Goal: Information Seeking & Learning: Find specific fact

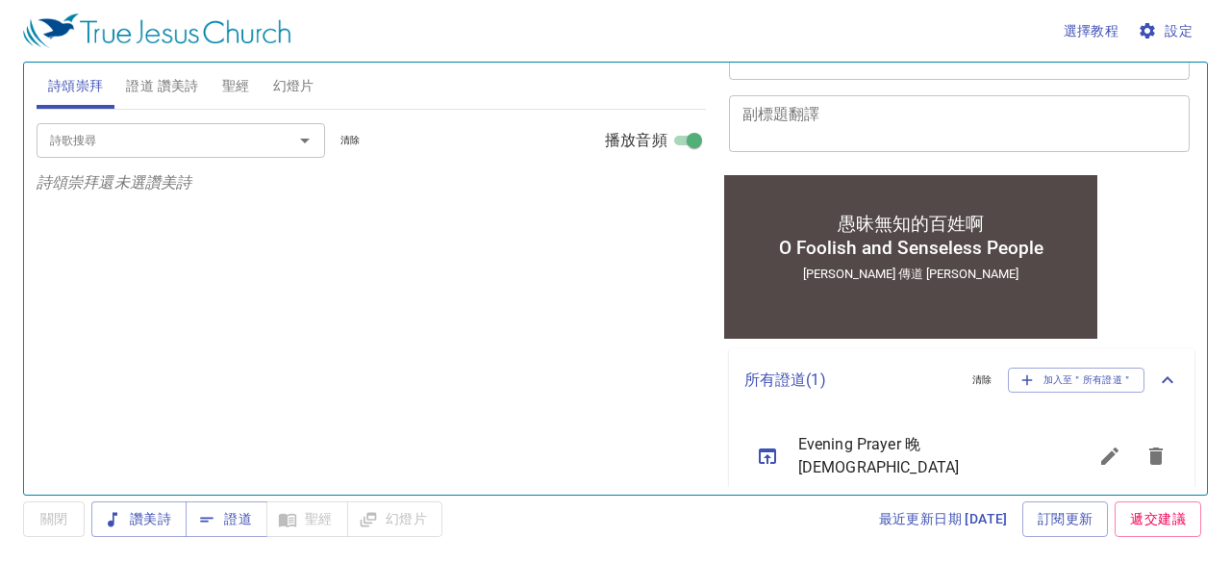
scroll to position [308, 0]
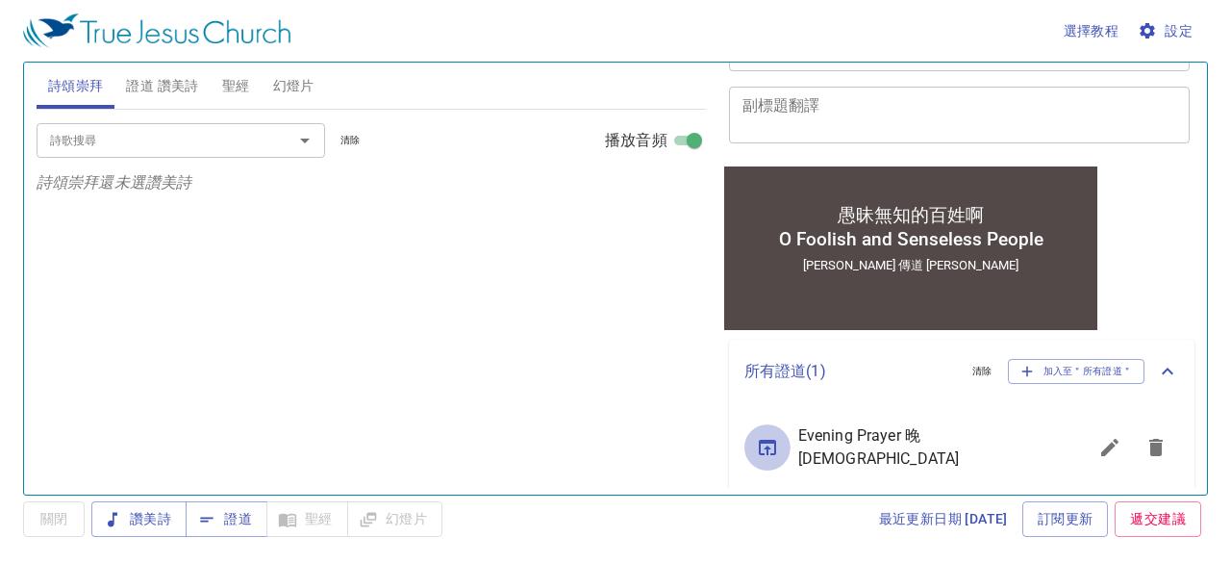
click at [764, 440] on icon "sermon lineup list" at bounding box center [767, 447] width 17 height 15
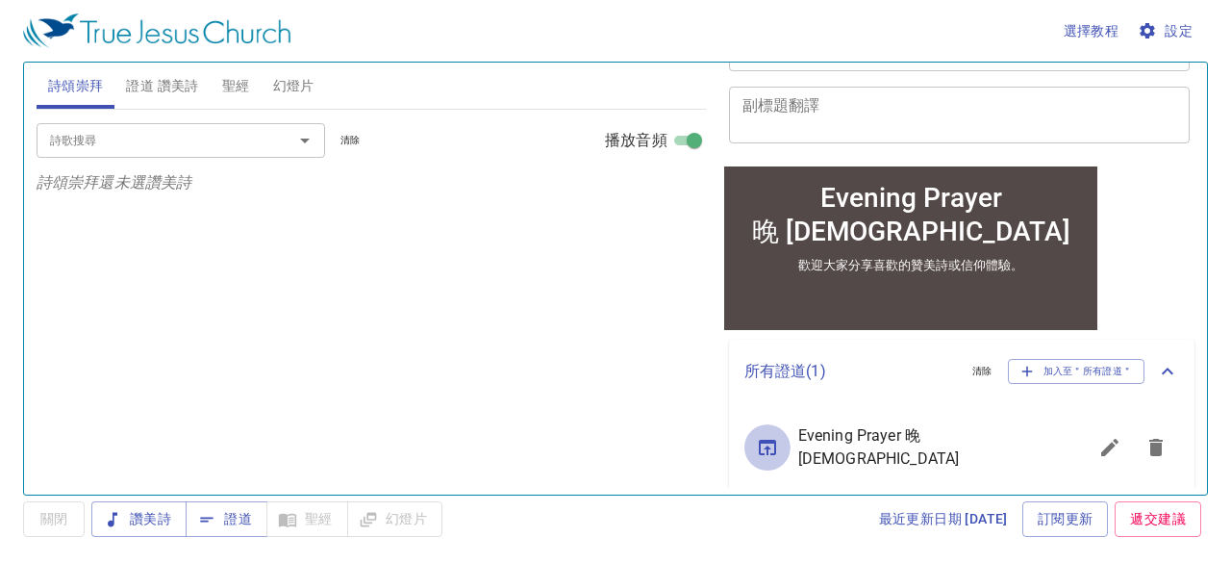
scroll to position [289, 0]
click at [275, 131] on div at bounding box center [291, 140] width 50 height 27
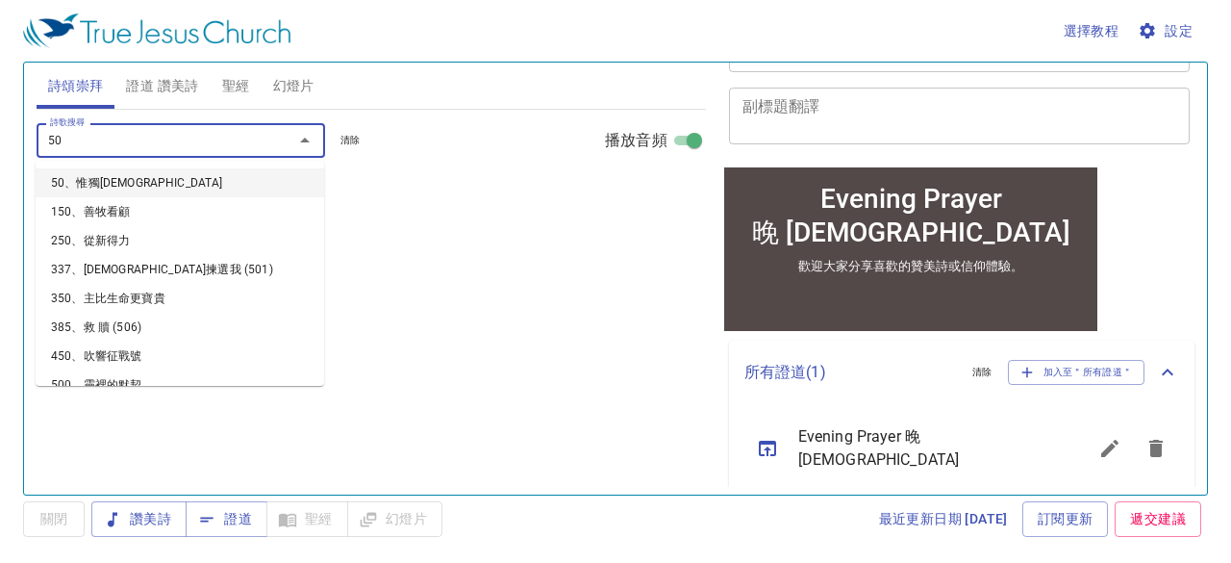
type input "508"
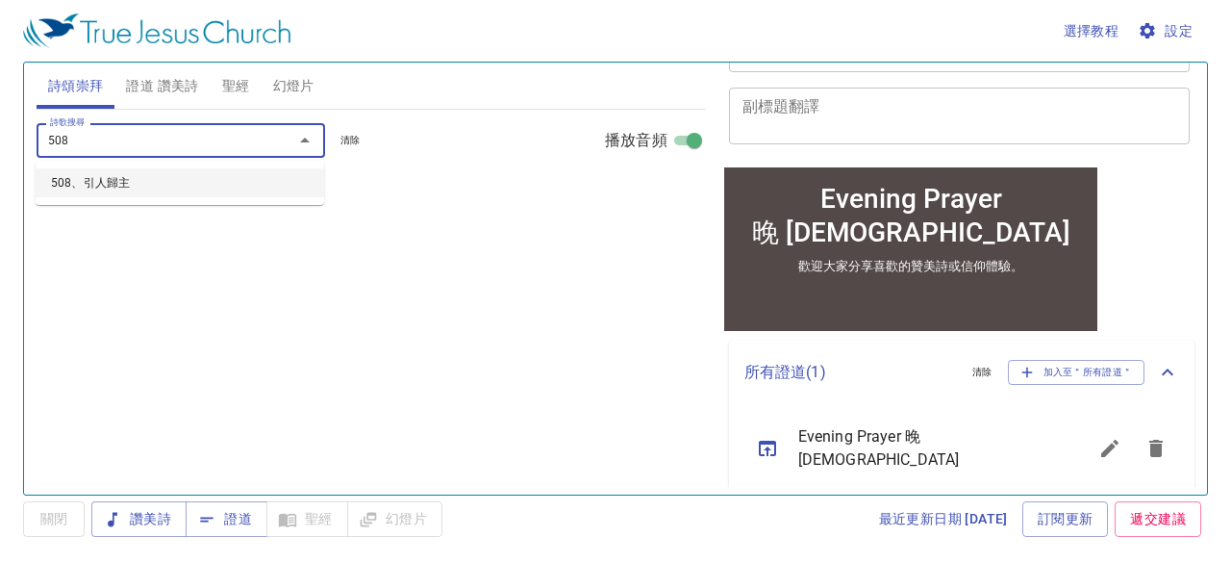
click at [117, 179] on li "508、引人歸主" at bounding box center [180, 182] width 289 height 29
select select "1"
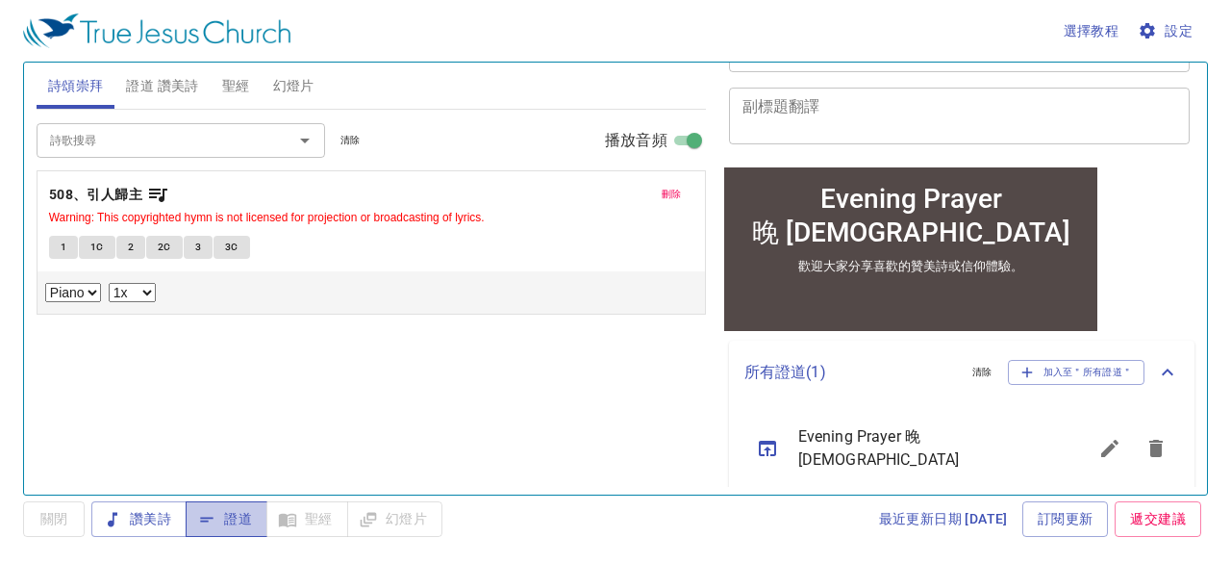
click at [243, 514] on span "證道" at bounding box center [226, 519] width 51 height 24
click at [679, 190] on span "刪除" at bounding box center [672, 194] width 20 height 17
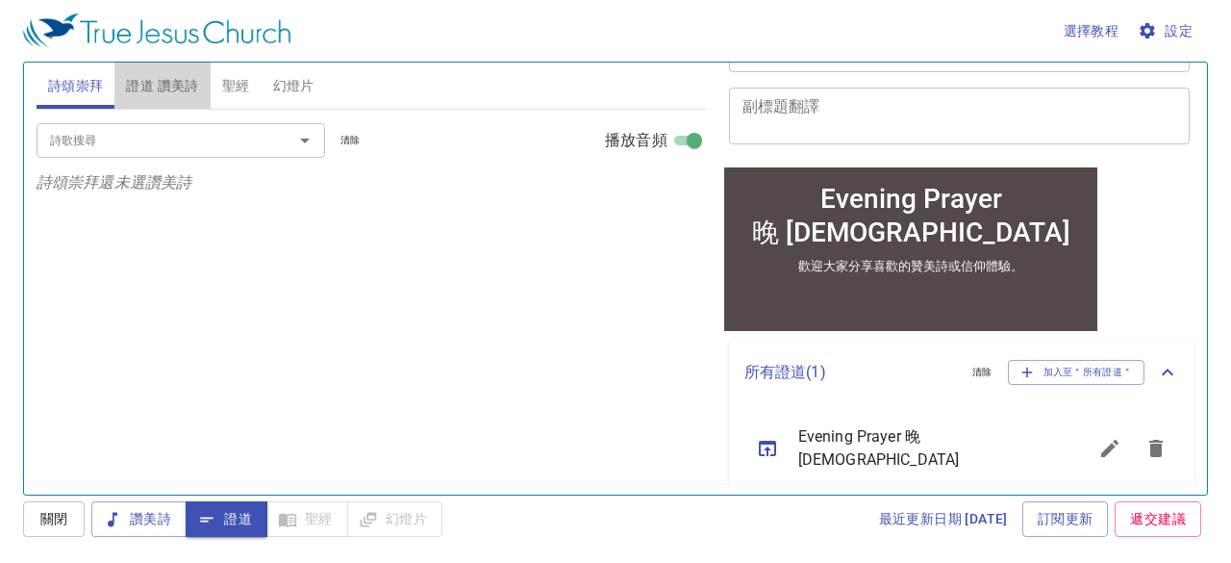
click at [176, 78] on span "證道 讚美詩" at bounding box center [162, 86] width 72 height 24
click at [220, 139] on input "詩歌搜尋" at bounding box center [152, 140] width 220 height 22
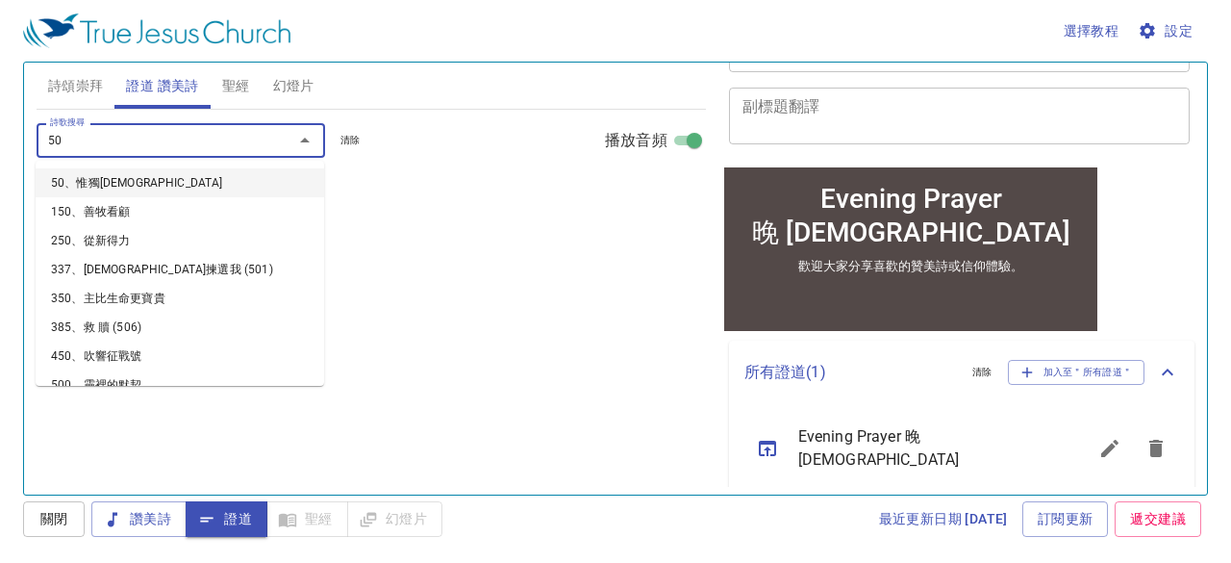
type input "508"
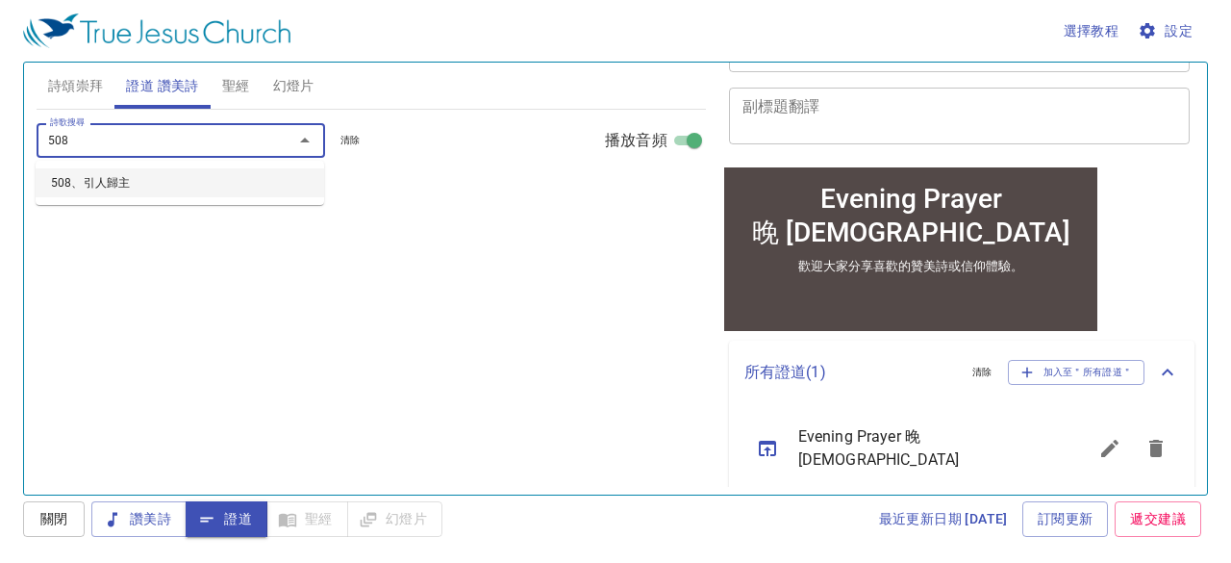
click at [131, 178] on li "508、引人歸主" at bounding box center [180, 182] width 289 height 29
select select "1"
